Goal: Navigation & Orientation: Find specific page/section

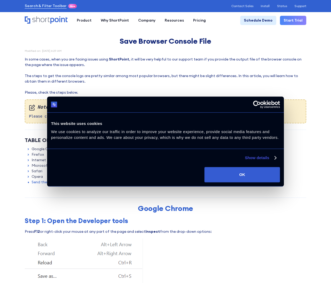
click at [260, 154] on div "Consent Selection Necessary Preferences Statistics Marketing Show details" at bounding box center [165, 156] width 237 height 14
click at [260, 155] on link "Show details" at bounding box center [260, 158] width 31 height 6
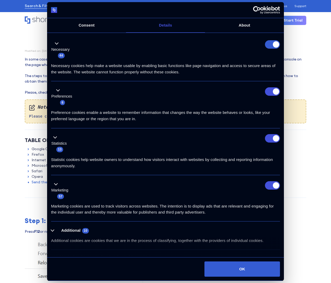
click at [277, 42] on form at bounding box center [272, 44] width 15 height 8
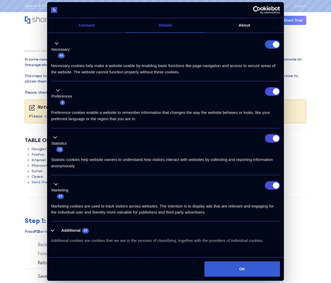
click at [82, 26] on link "Consent" at bounding box center [86, 25] width 79 height 14
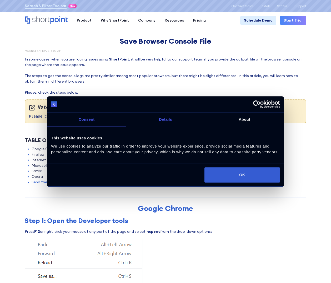
click at [187, 119] on link "Details" at bounding box center [165, 119] width 79 height 14
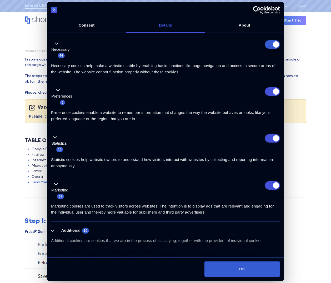
click at [269, 44] on form at bounding box center [272, 44] width 15 height 8
click at [273, 92] on input "Preferences" at bounding box center [272, 91] width 15 height 8
checkbox input "false"
click at [272, 137] on input "Statistics" at bounding box center [272, 138] width 15 height 8
checkbox input "false"
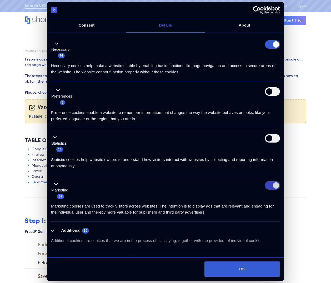
click at [272, 187] on input "Marketing" at bounding box center [272, 185] width 15 height 8
checkbox input "false"
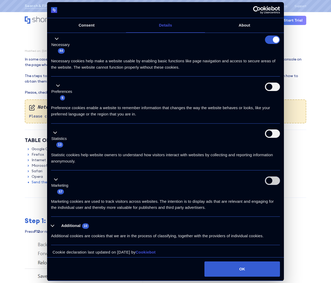
scroll to position [8, 0]
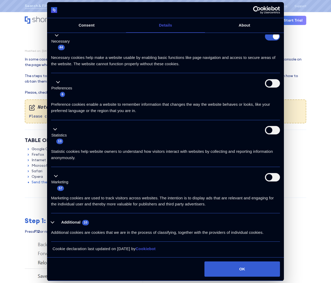
click at [75, 227] on div "Additional cookies are cookies that we are in the process of classifying, toget…" at bounding box center [165, 231] width 229 height 10
click at [71, 220] on button "Additional 10" at bounding box center [71, 222] width 41 height 7
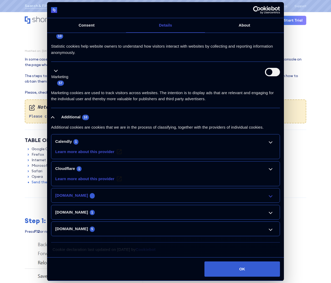
scroll to position [114, 0]
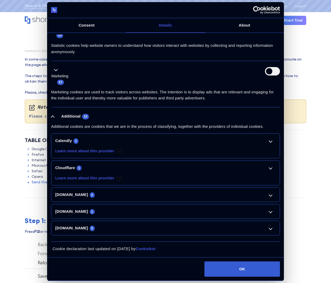
click at [274, 145] on li "Calendly 1 Learn more about this provider _cache Pending Maximum Storage Durati…" at bounding box center [165, 145] width 229 height 25
click at [271, 142] on link "Calendly 1" at bounding box center [165, 140] width 220 height 6
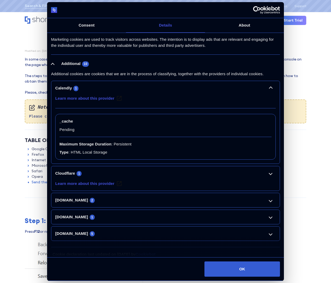
scroll to position [172, 0]
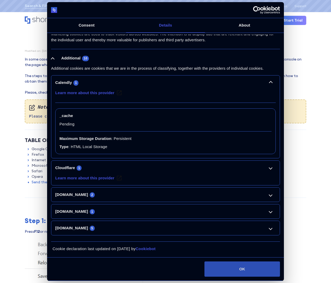
click at [248, 268] on button "OK" at bounding box center [241, 268] width 75 height 15
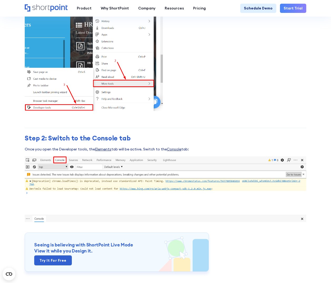
scroll to position [1814, 0]
